Goal: Find specific page/section: Find specific page/section

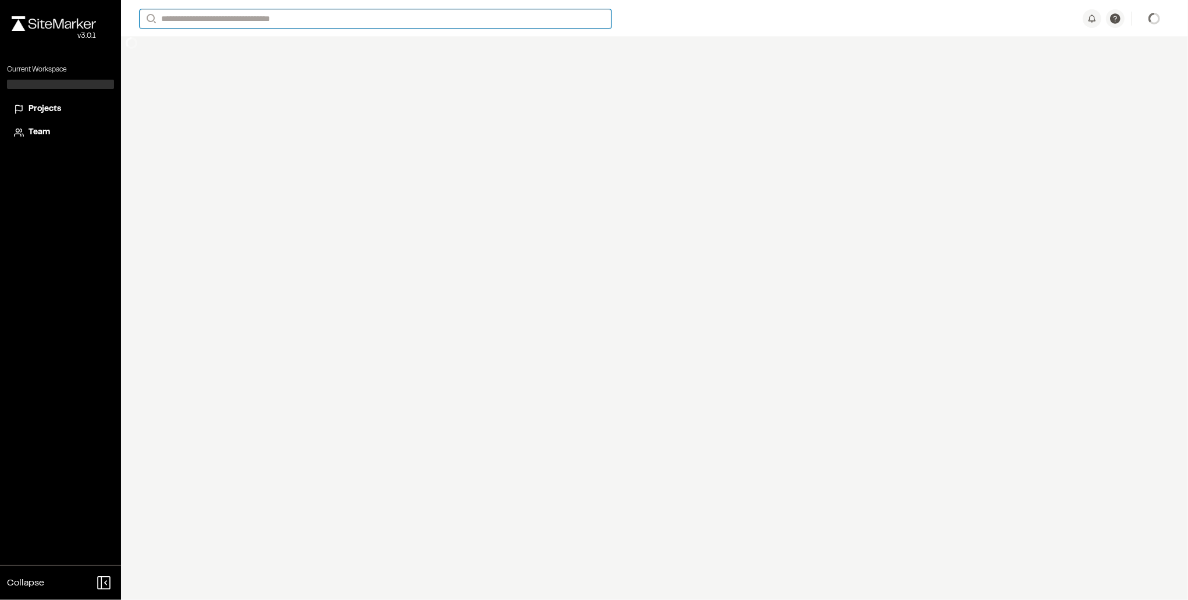
click at [206, 20] on input "Search" at bounding box center [376, 18] width 472 height 19
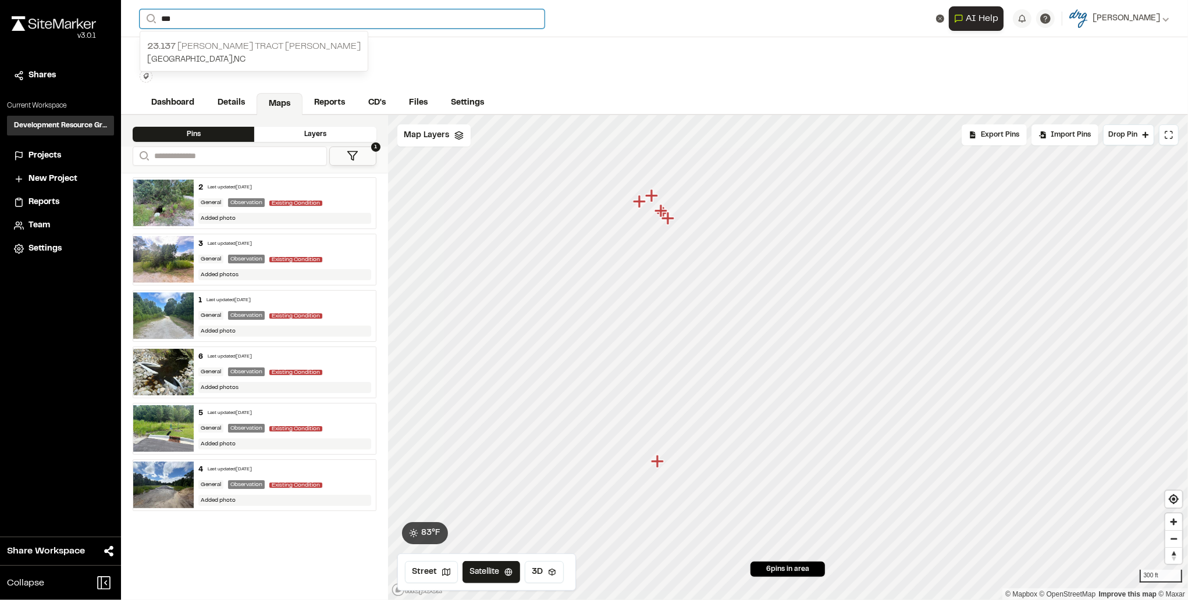
type input "***"
click at [243, 48] on p "23.137 Cox Tract Shuttleworth" at bounding box center [253, 47] width 213 height 14
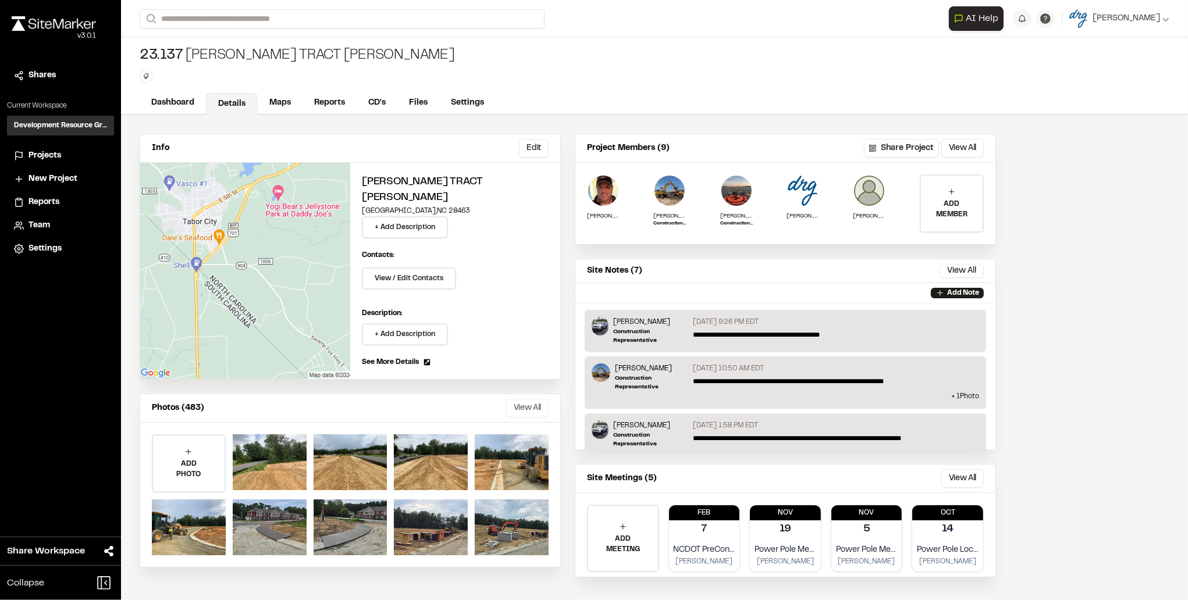
click at [515, 399] on button "View All" at bounding box center [527, 408] width 42 height 19
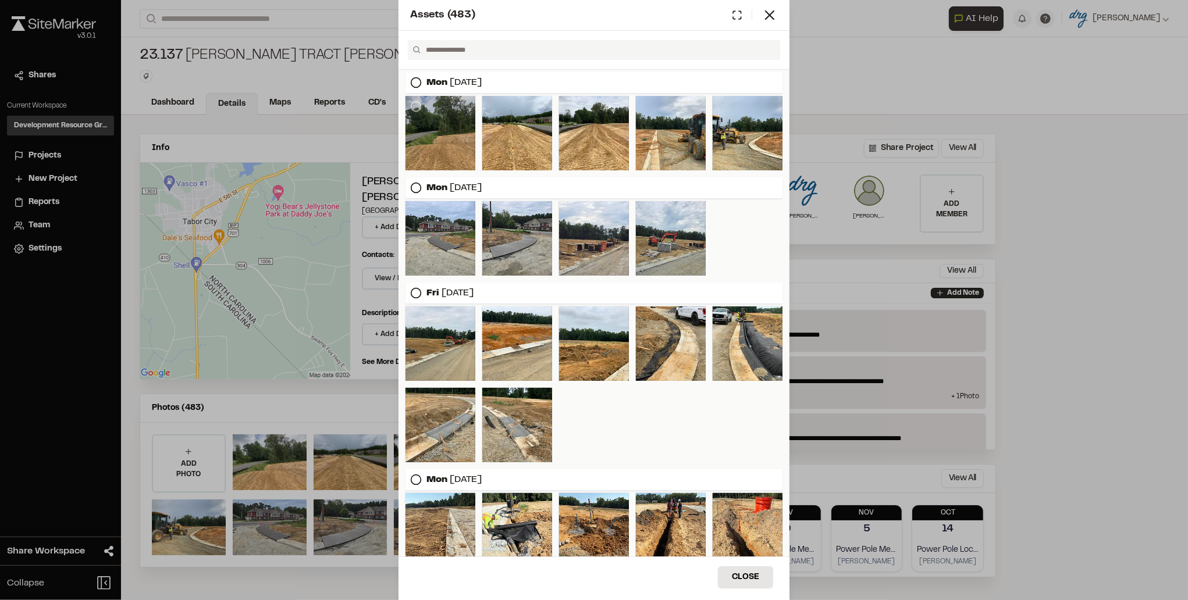
click at [432, 141] on div at bounding box center [440, 133] width 70 height 74
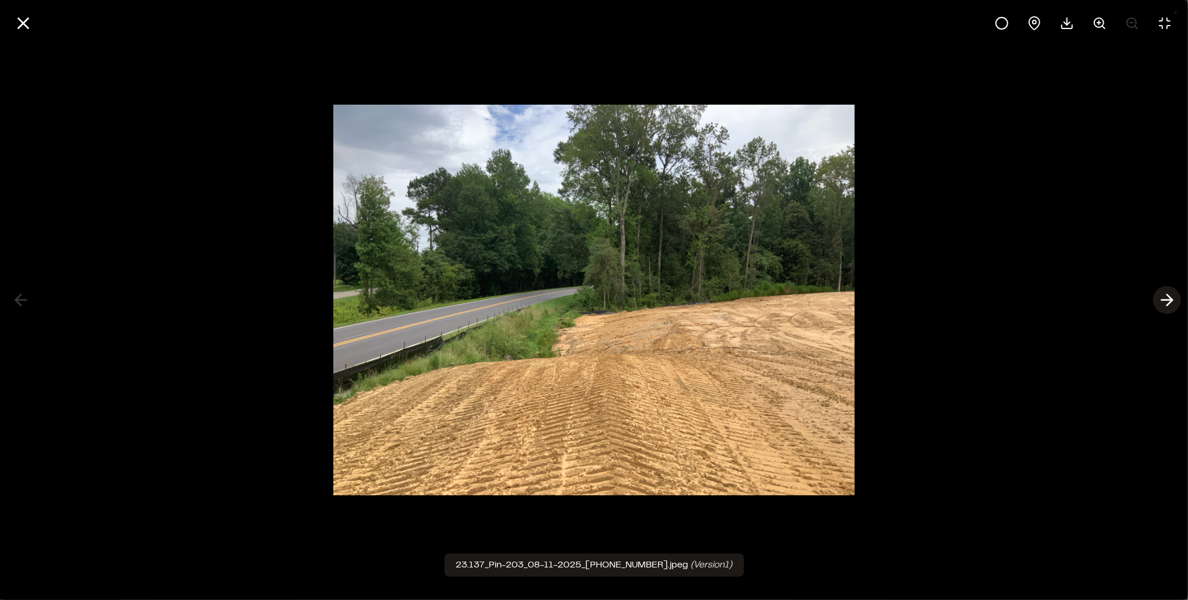
click at [1163, 299] on icon at bounding box center [1167, 300] width 19 height 20
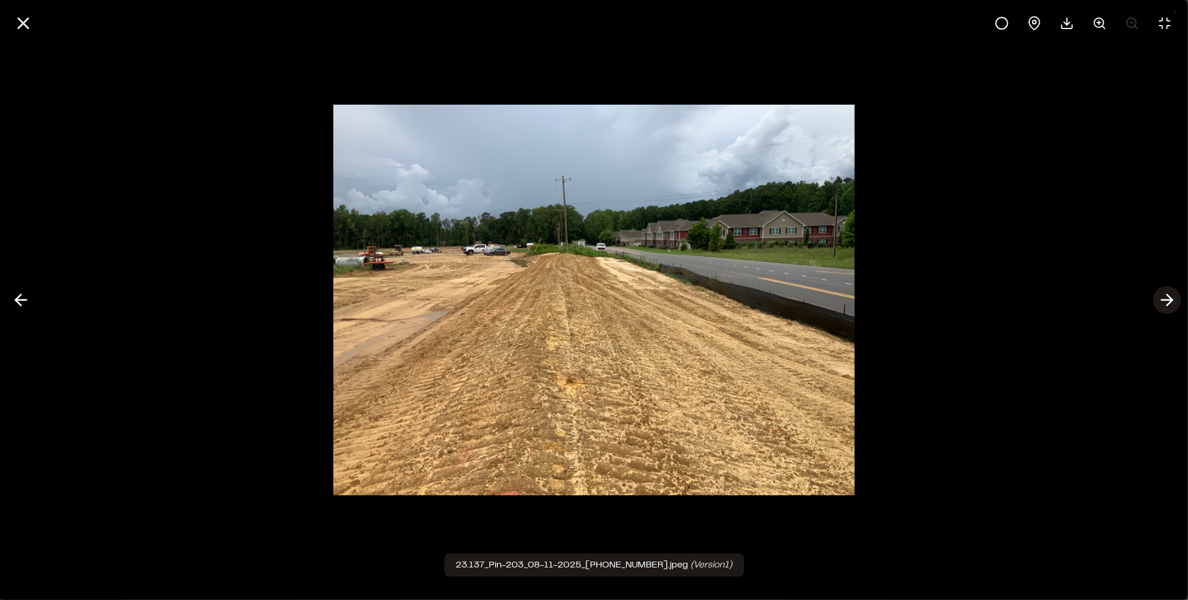
click at [1163, 299] on icon at bounding box center [1167, 300] width 19 height 20
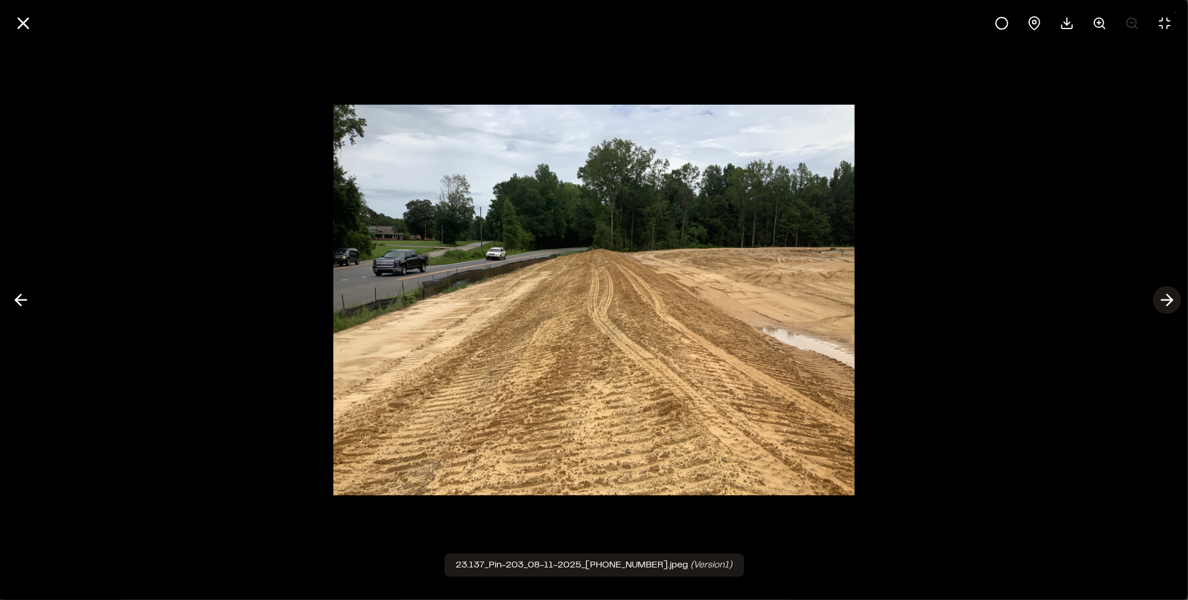
click at [1168, 298] on icon at bounding box center [1167, 300] width 19 height 20
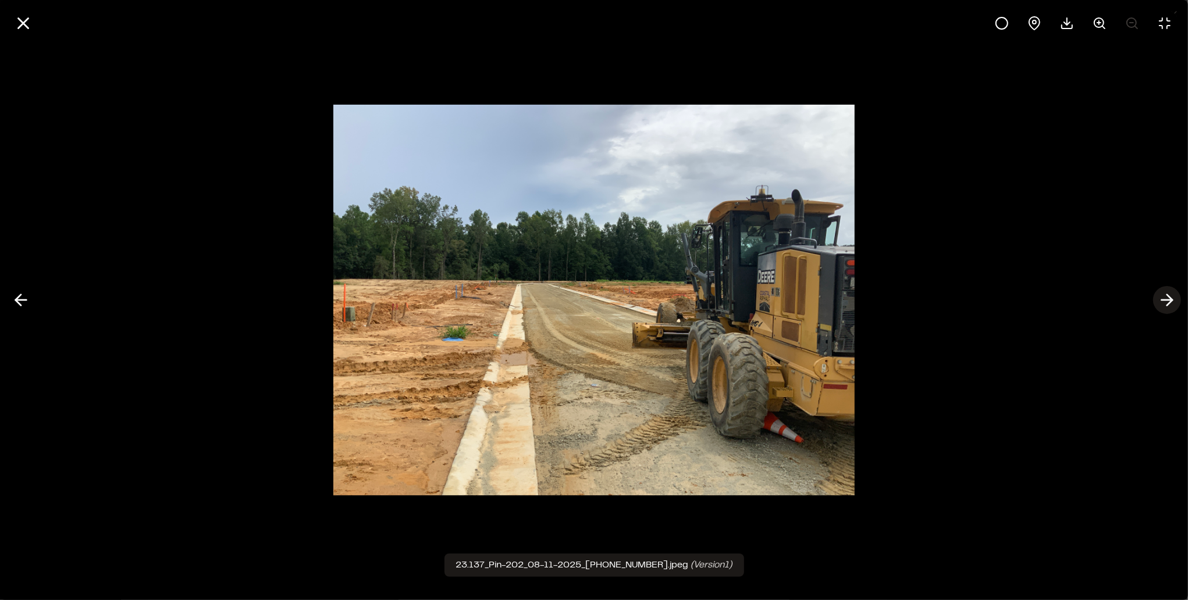
click at [1168, 298] on icon at bounding box center [1167, 300] width 19 height 20
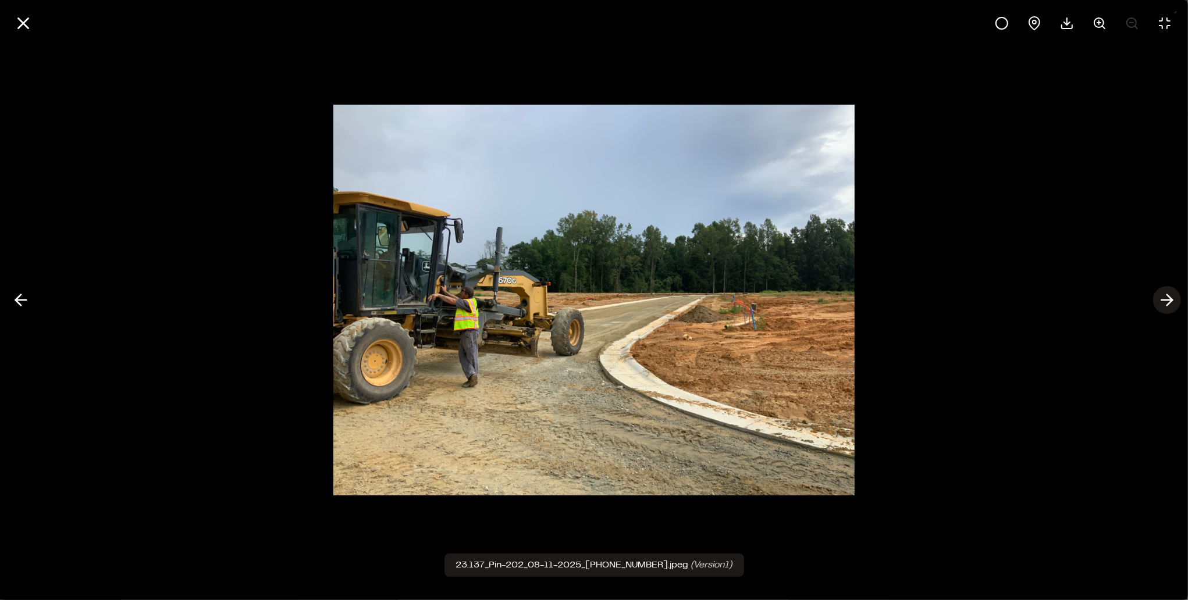
click at [1168, 298] on icon at bounding box center [1167, 300] width 19 height 20
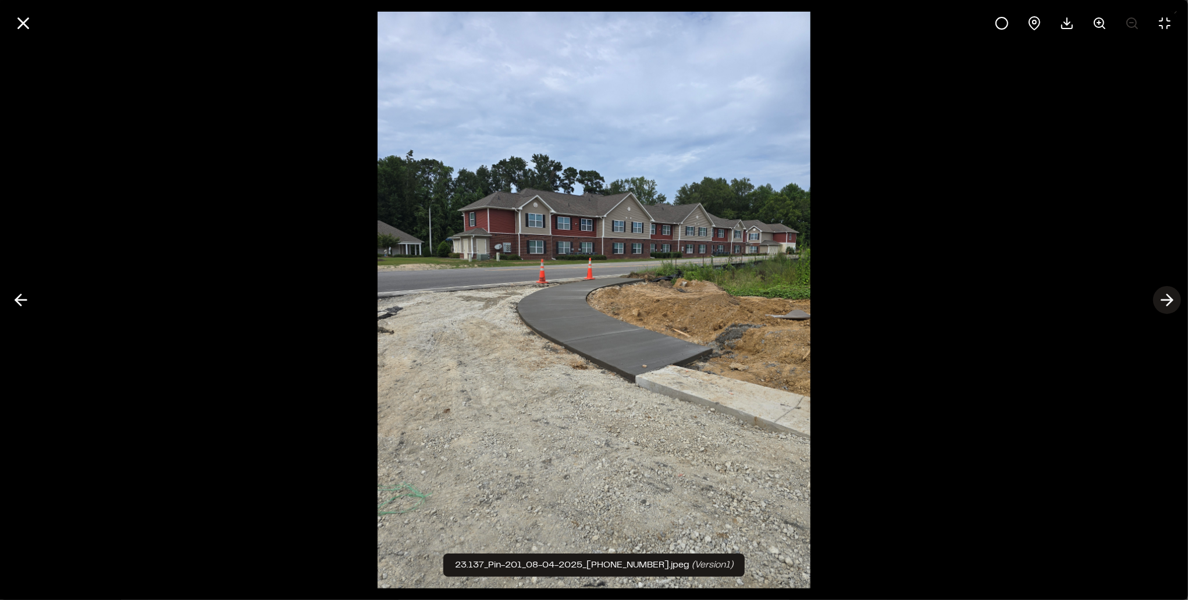
click at [1168, 298] on icon at bounding box center [1167, 300] width 19 height 20
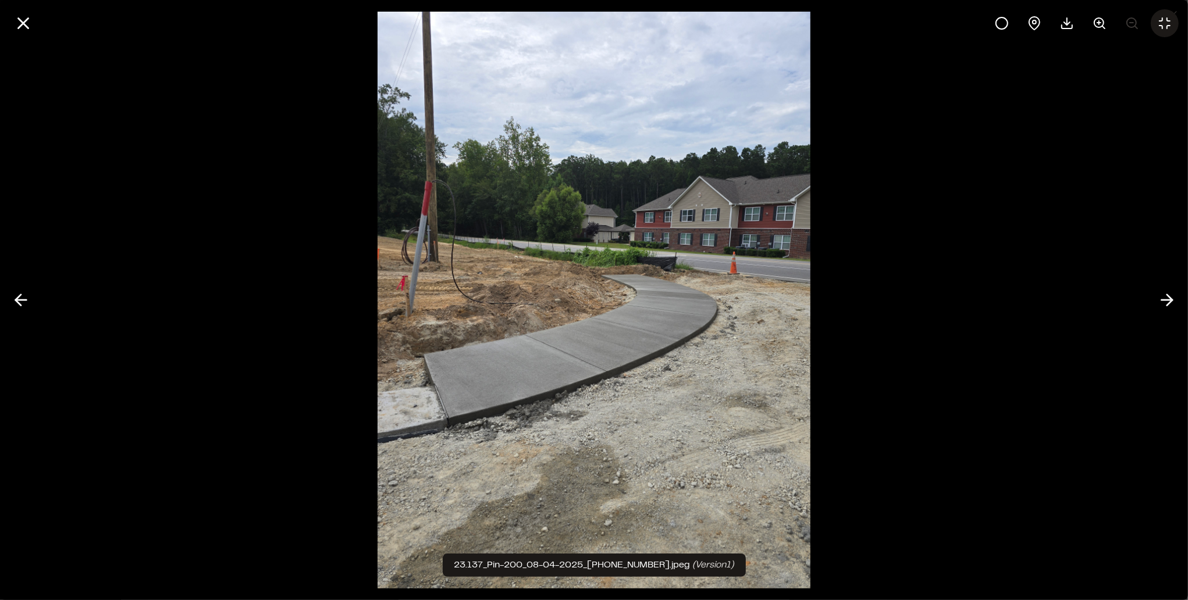
click at [1161, 17] on icon at bounding box center [1165, 23] width 14 height 14
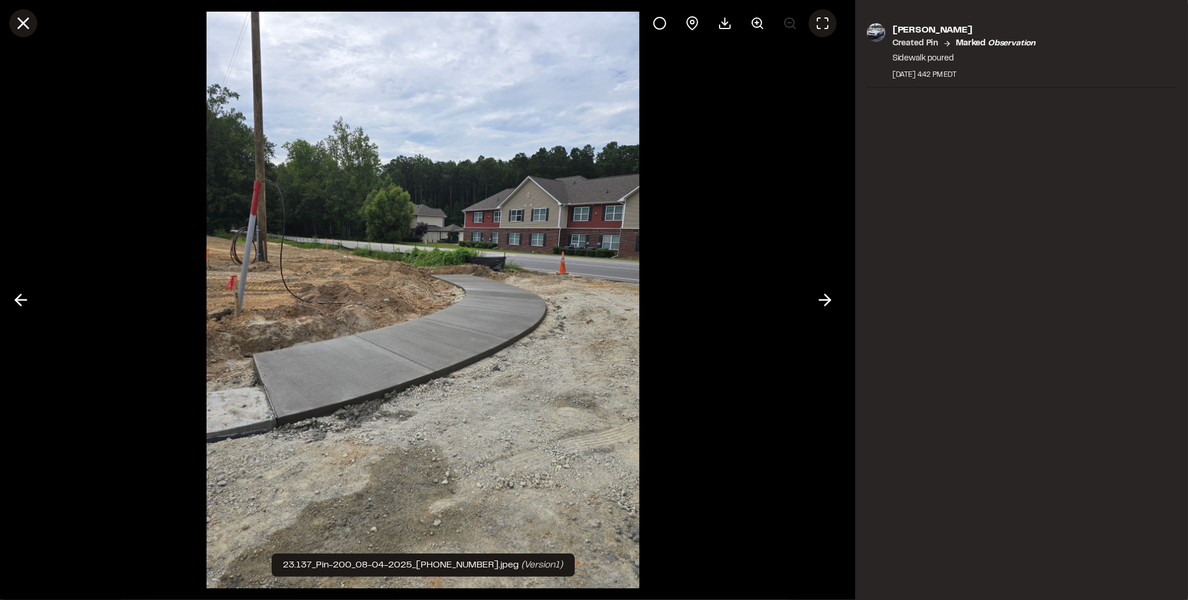
click at [25, 22] on line at bounding box center [24, 24] width 10 height 10
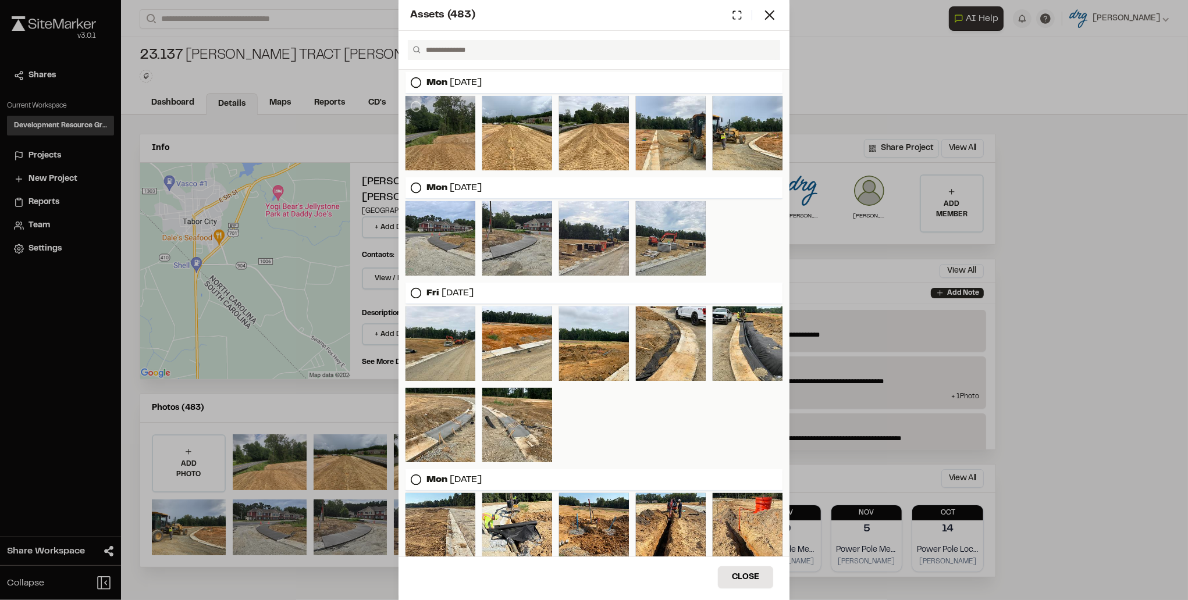
click at [428, 125] on div at bounding box center [440, 133] width 70 height 74
